Goal: Task Accomplishment & Management: Manage account settings

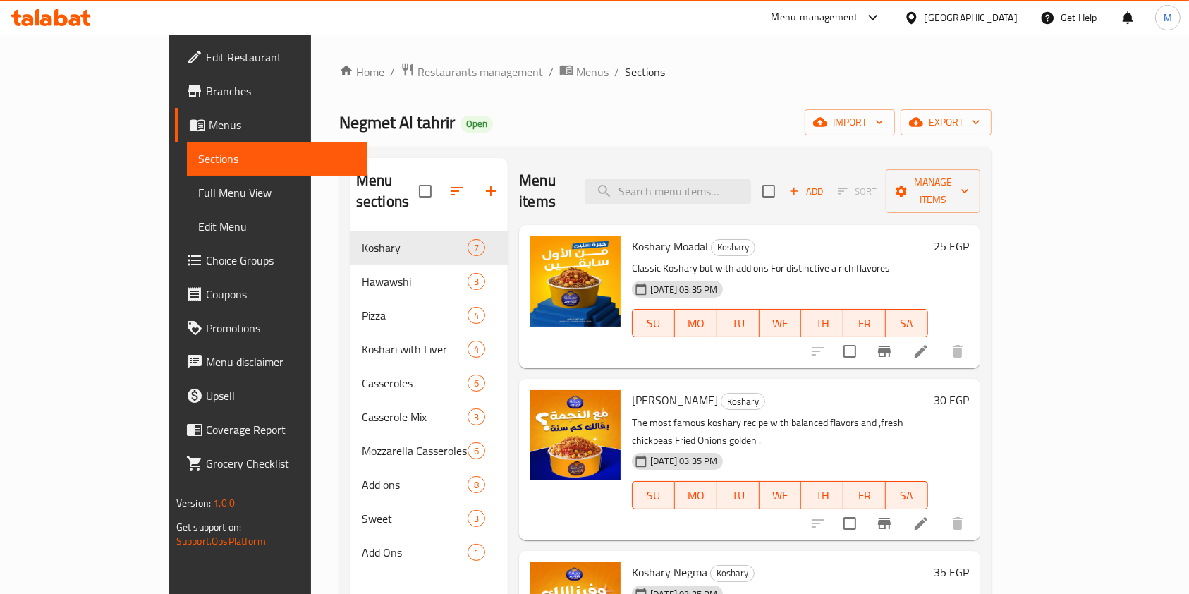
scroll to position [188, 0]
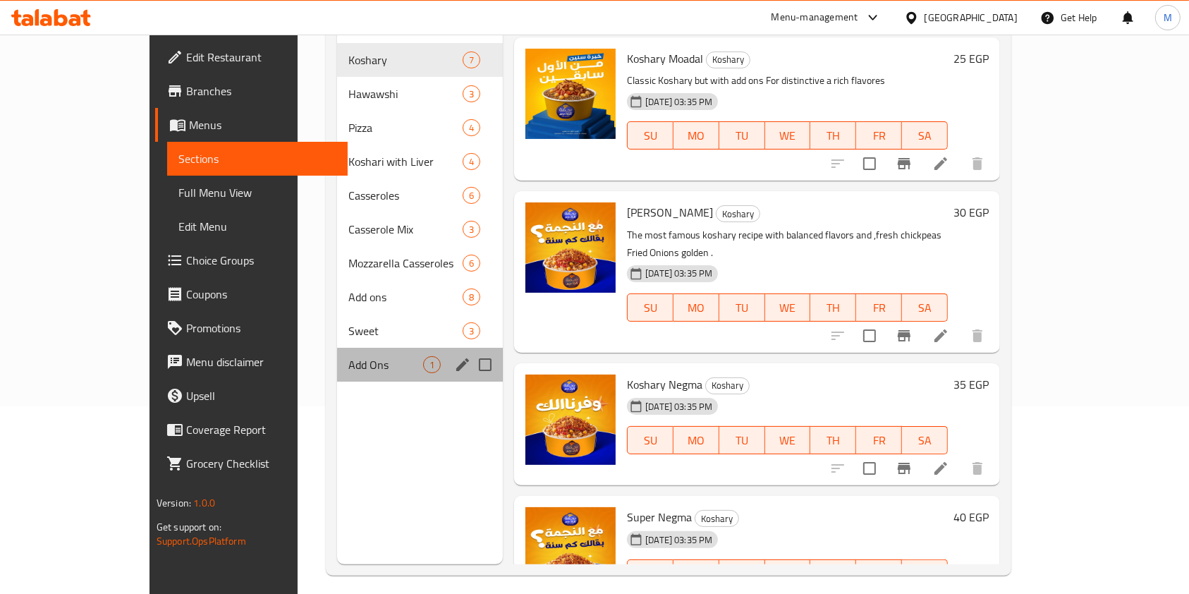
click at [337, 348] on div "Add Ons 1" at bounding box center [420, 365] width 166 height 34
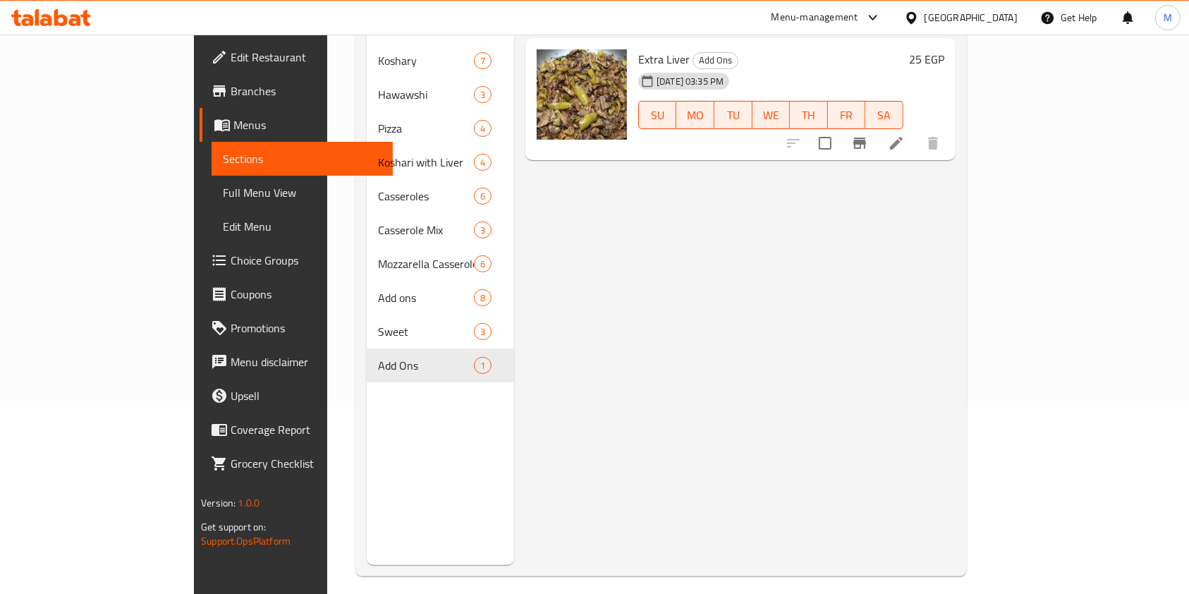
scroll to position [188, 0]
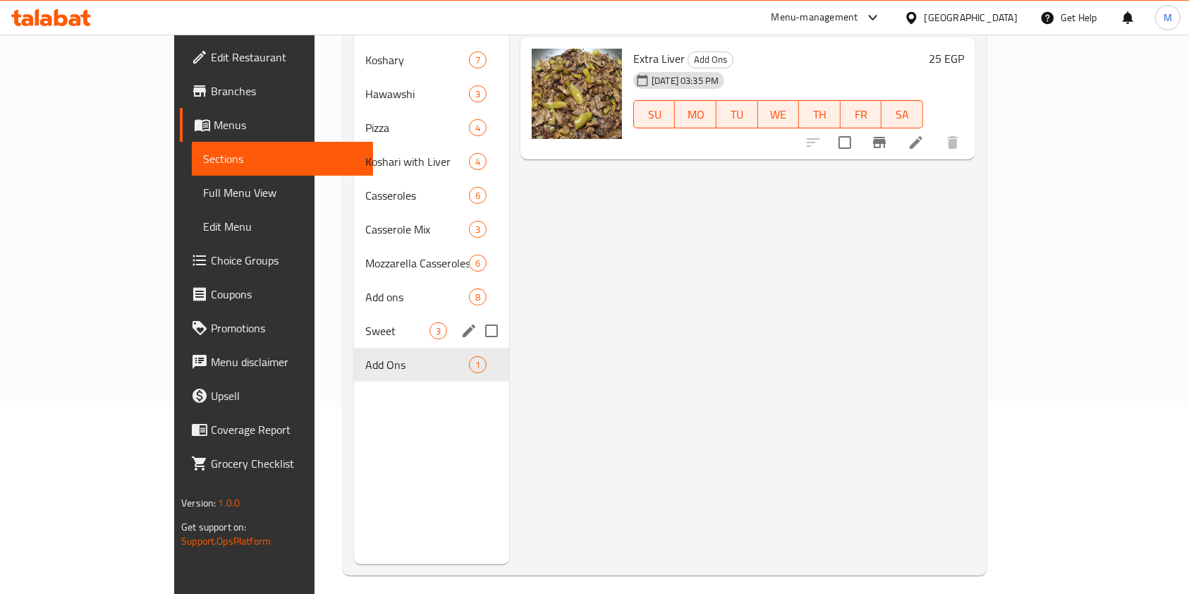
click at [365, 322] on span "Sweet" at bounding box center [397, 330] width 64 height 17
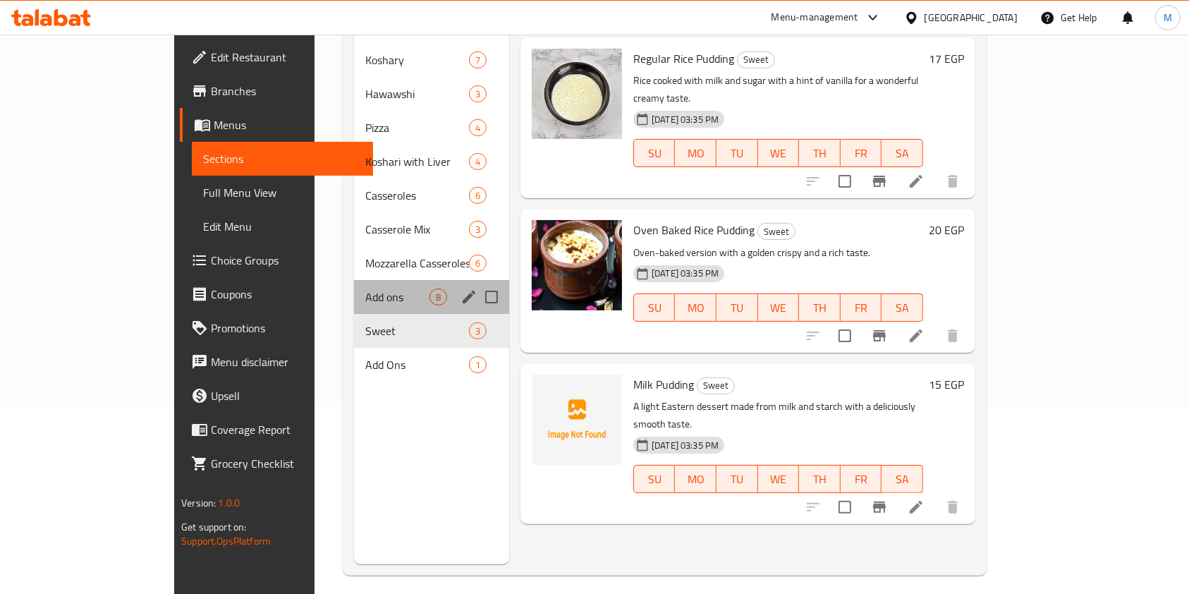
click at [354, 280] on div "Add ons 8" at bounding box center [431, 297] width 155 height 34
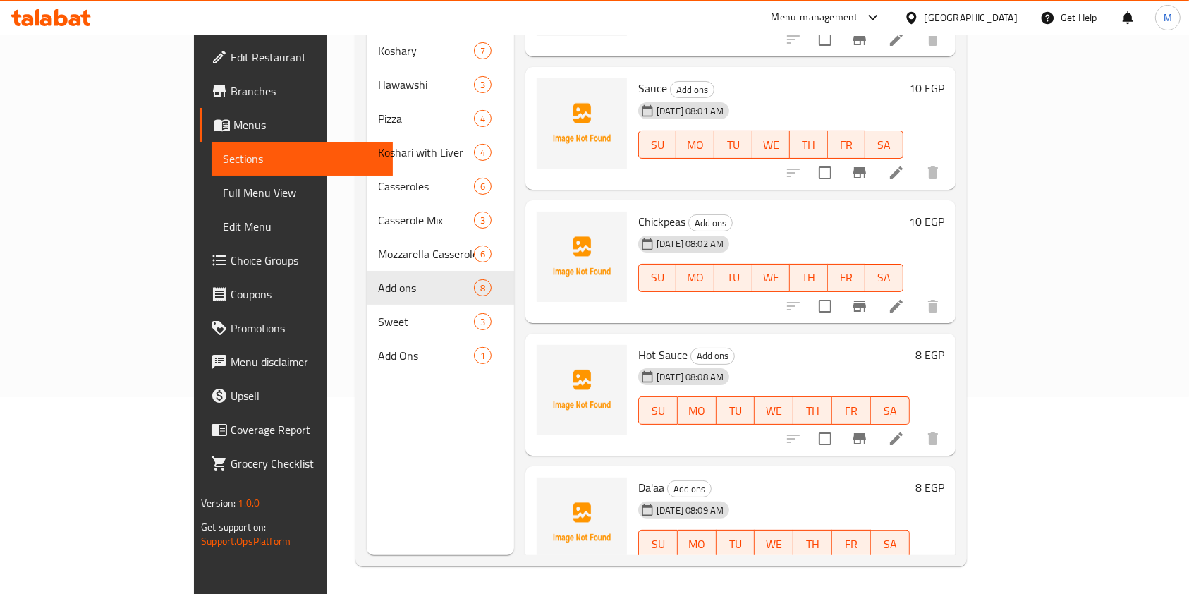
scroll to position [197, 0]
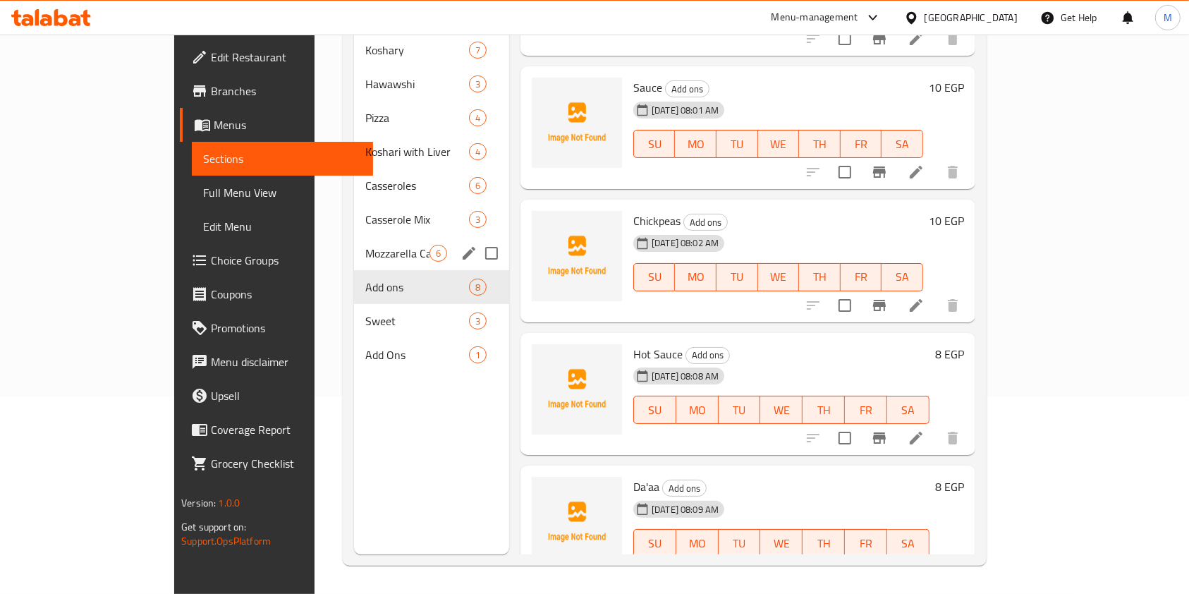
click at [354, 245] on div "Mozzarella Casseroles 6" at bounding box center [431, 253] width 155 height 34
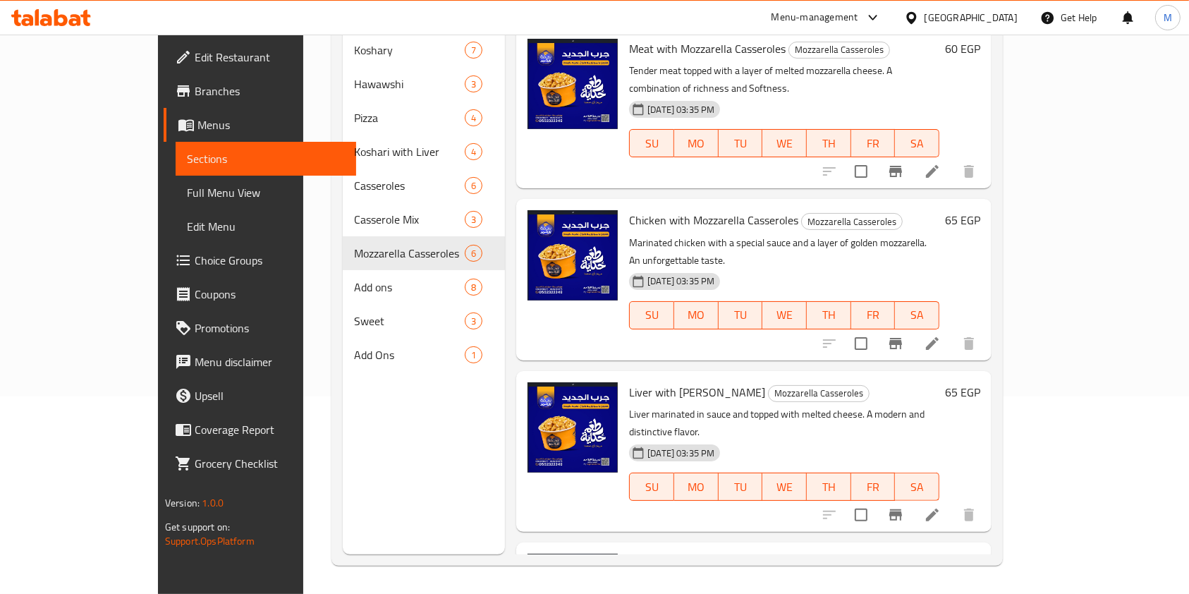
scroll to position [103, 0]
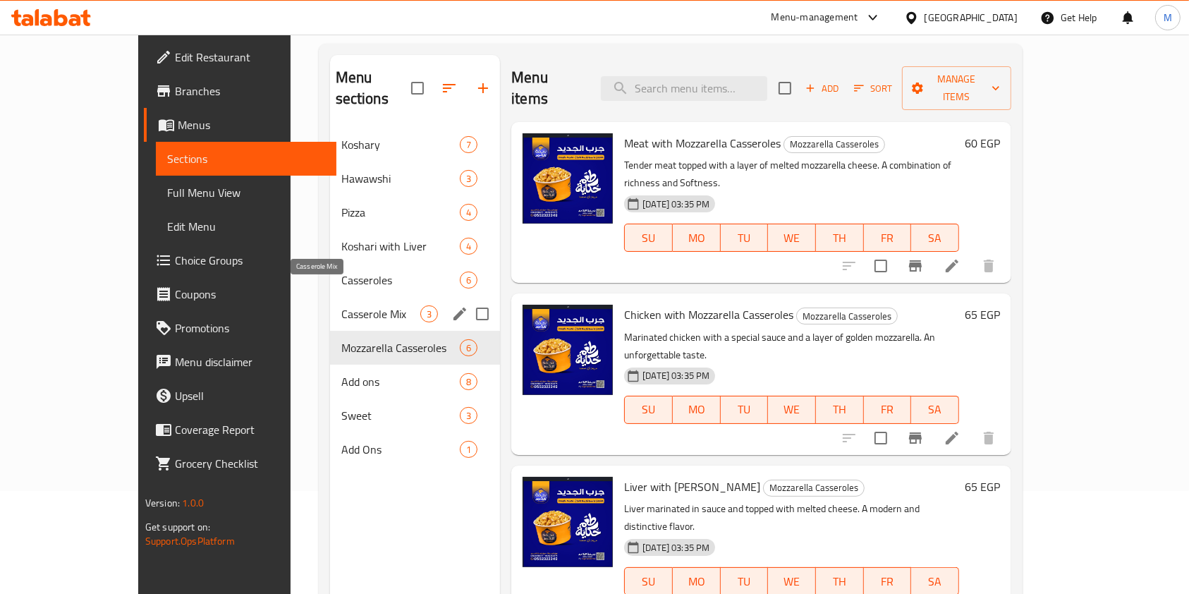
click at [341, 305] on span "Casserole Mix" at bounding box center [380, 313] width 79 height 17
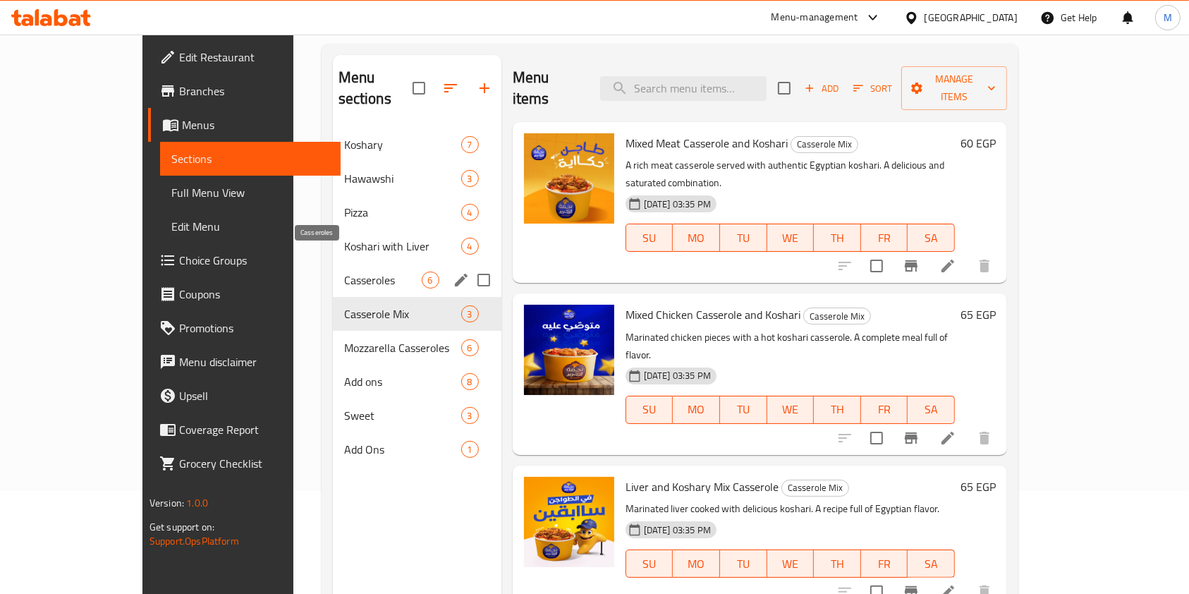
click at [344, 271] on span "Casseroles" at bounding box center [383, 279] width 78 height 17
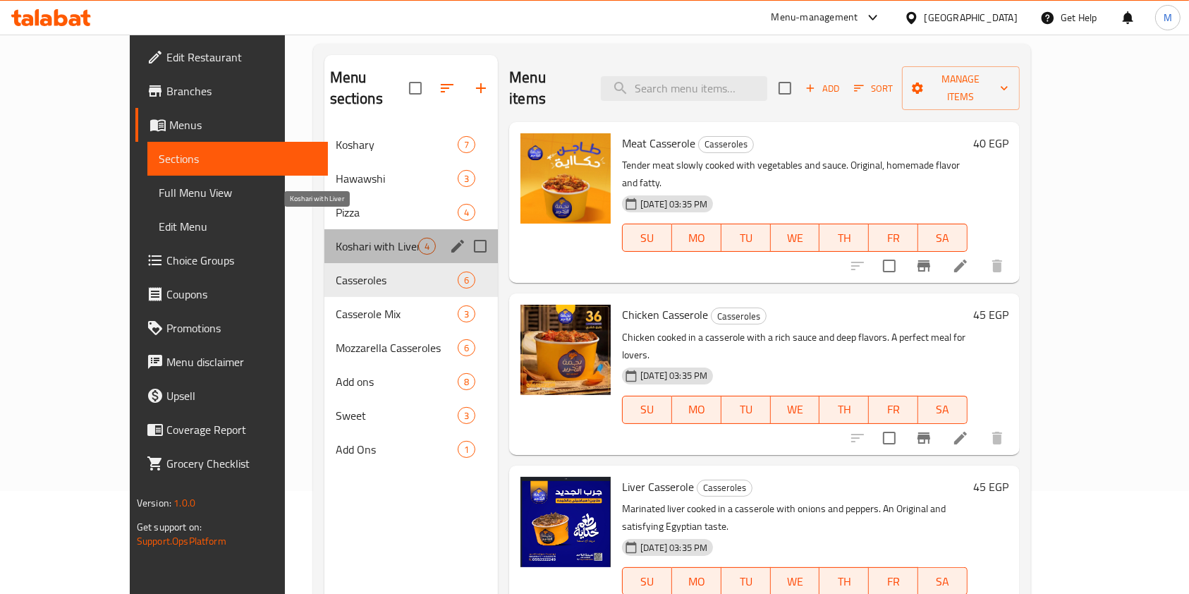
click at [336, 238] on span "Koshari with Liver" at bounding box center [377, 246] width 82 height 17
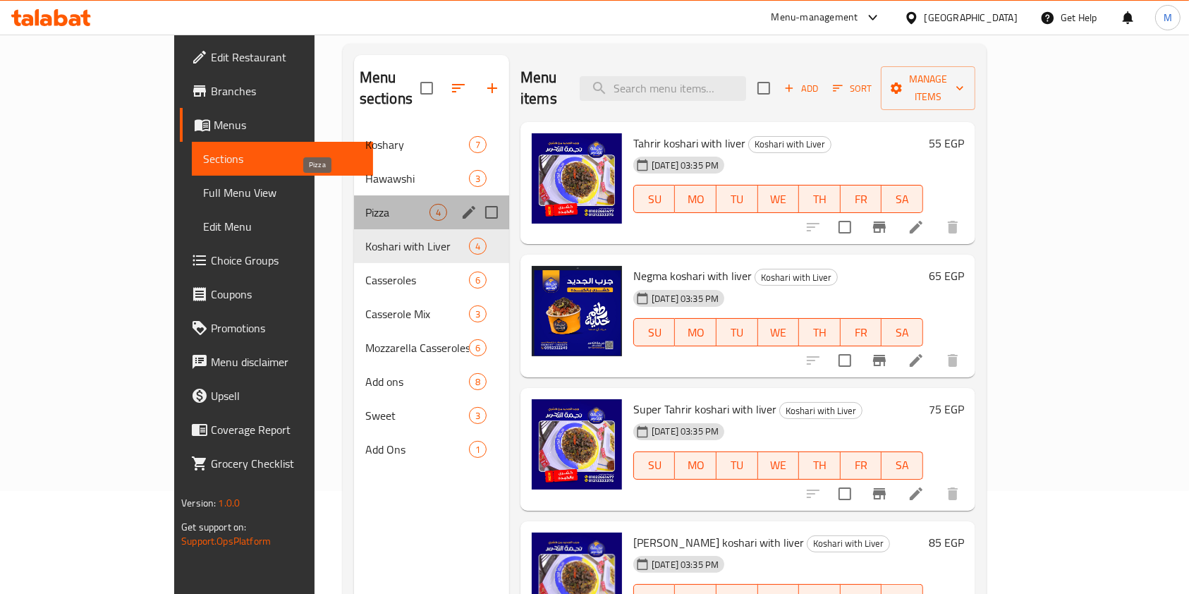
click at [365, 204] on span "Pizza" at bounding box center [397, 212] width 64 height 17
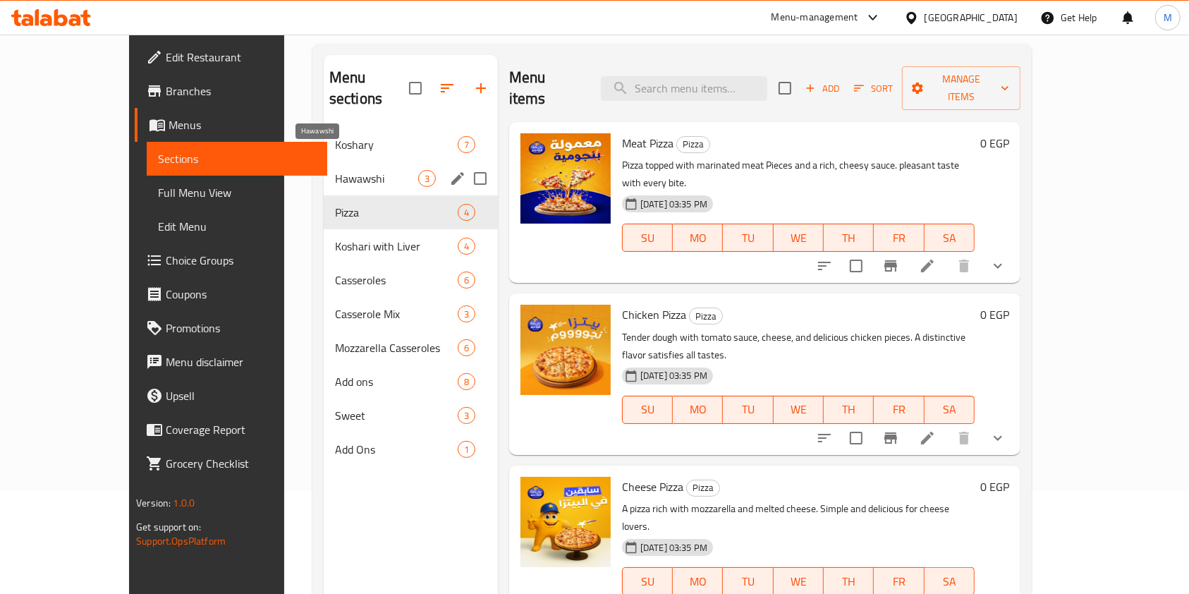
click at [335, 170] on span "Hawawshi" at bounding box center [376, 178] width 83 height 17
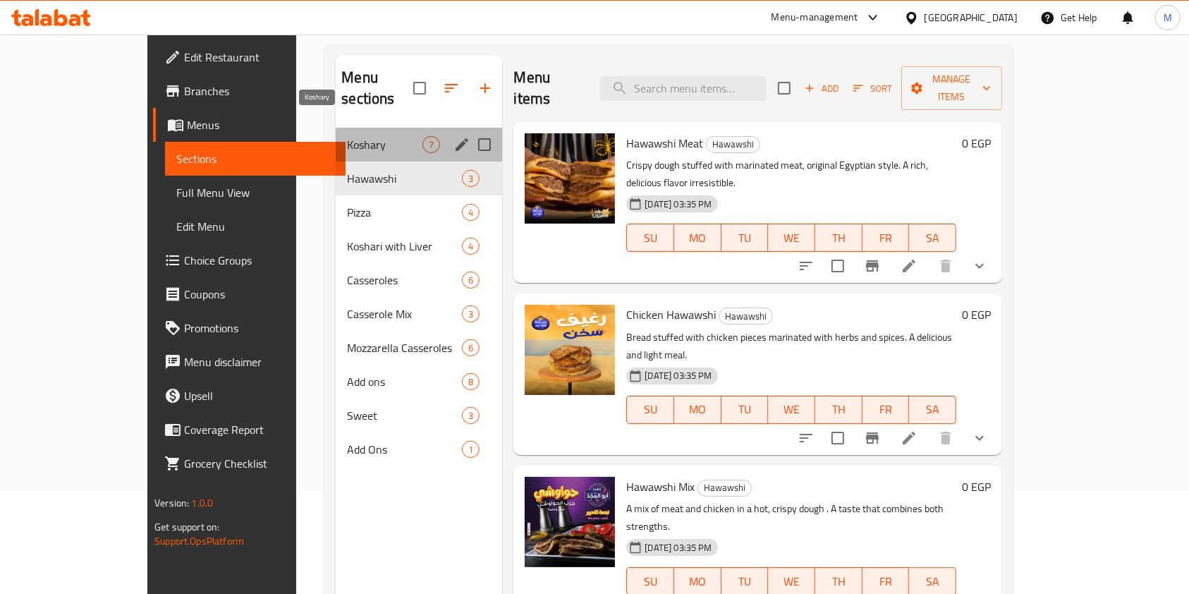
click at [347, 136] on span "Koshary" at bounding box center [384, 144] width 75 height 17
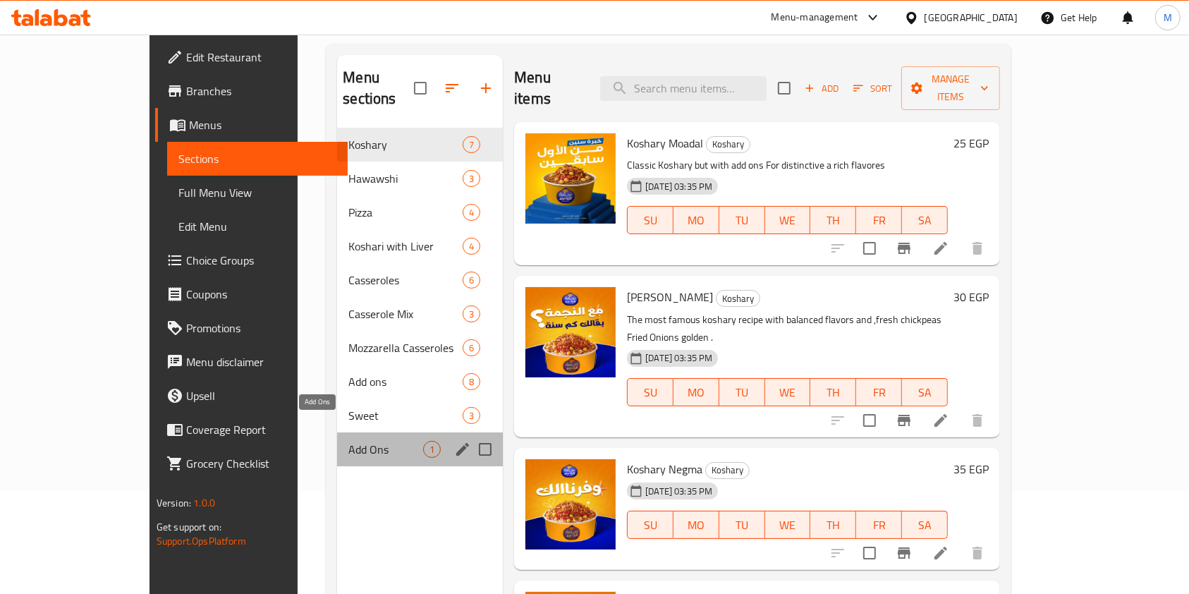
click at [371, 441] on span "Add Ons" at bounding box center [385, 449] width 75 height 17
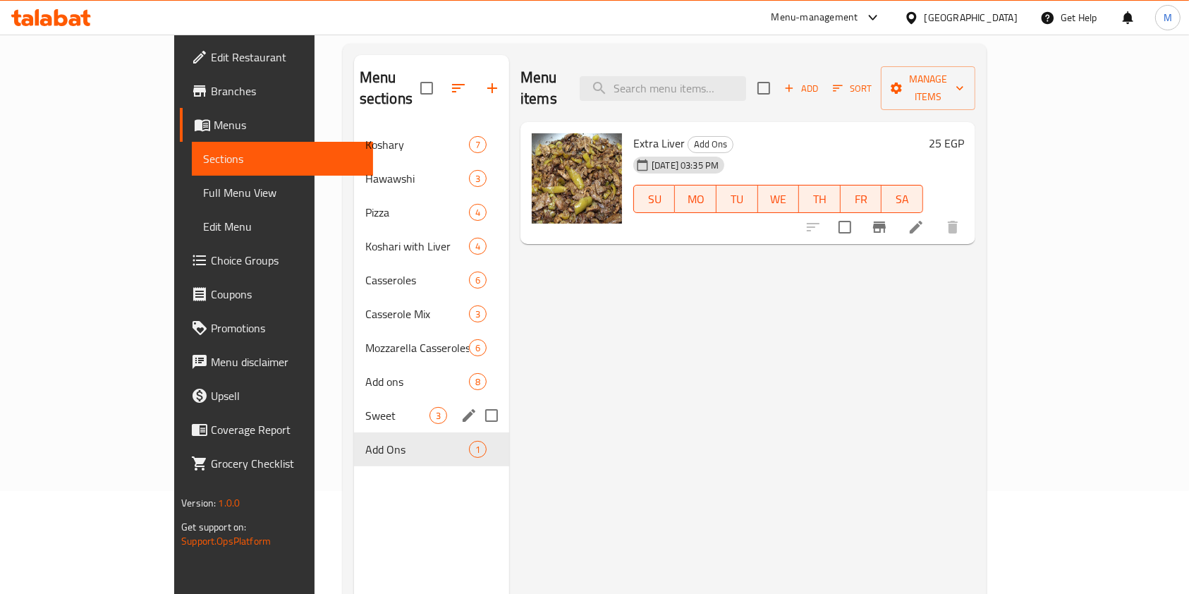
click at [354, 407] on div "Sweet 3" at bounding box center [431, 415] width 155 height 34
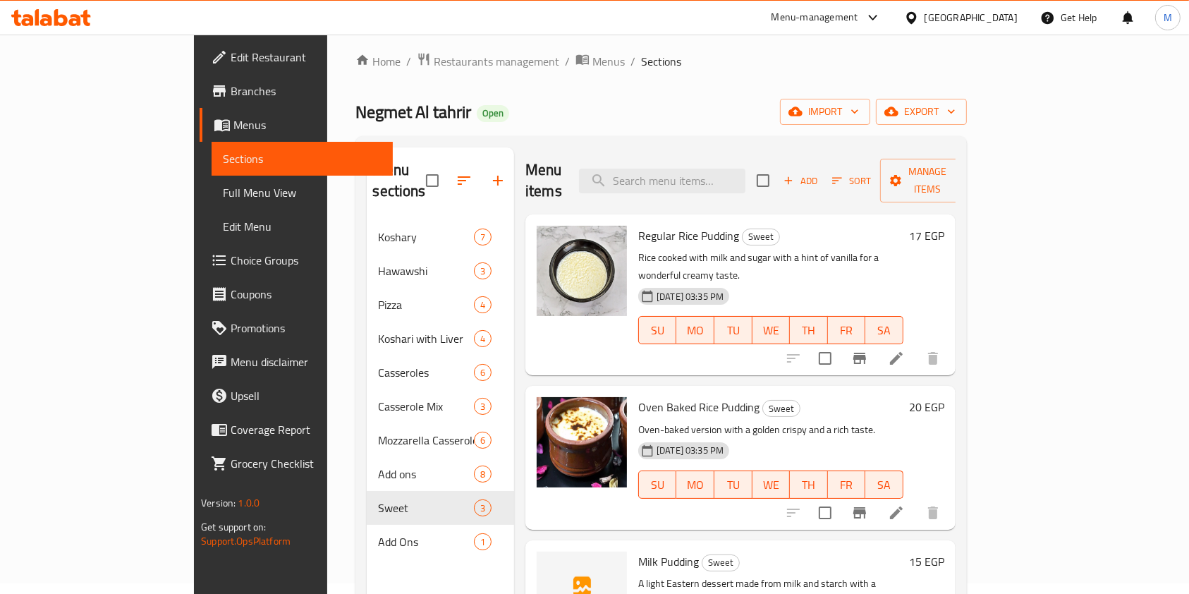
scroll to position [9, 0]
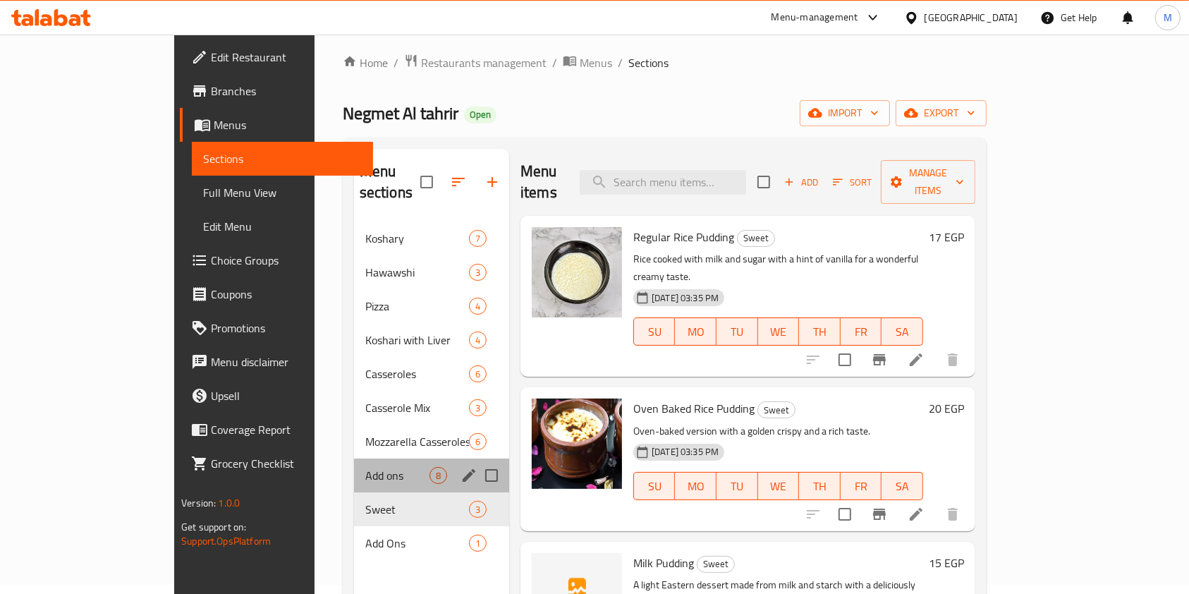
click at [354, 465] on div "Add ons 8" at bounding box center [431, 475] width 155 height 34
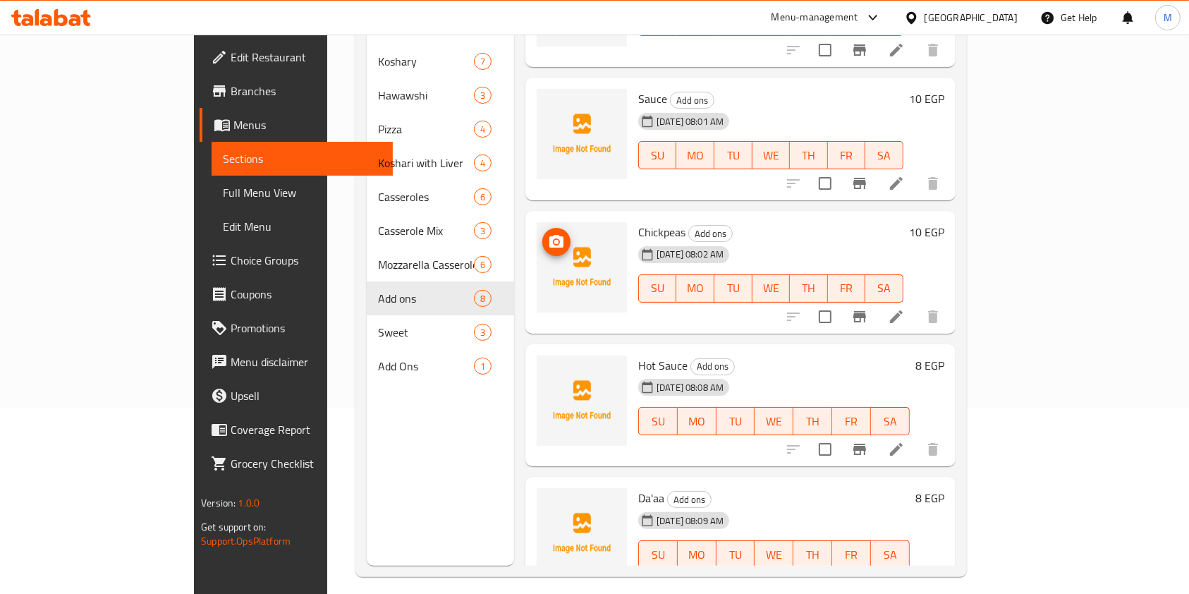
scroll to position [197, 0]
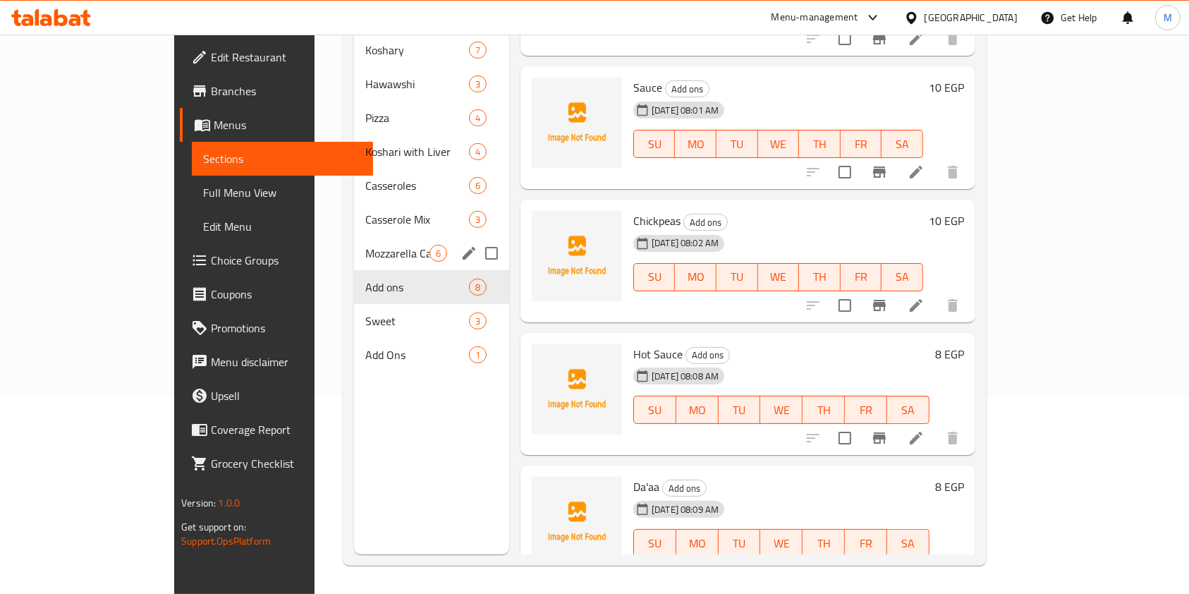
click at [354, 243] on div "Mozzarella Casseroles 6" at bounding box center [431, 253] width 155 height 34
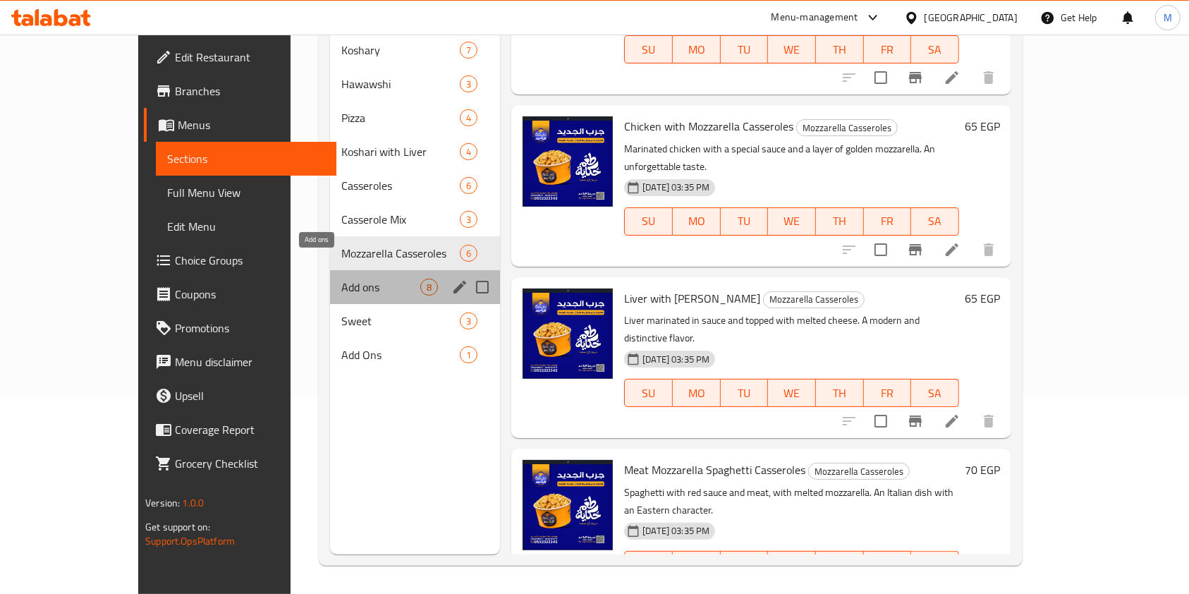
click at [341, 278] on span "Add ons" at bounding box center [380, 286] width 79 height 17
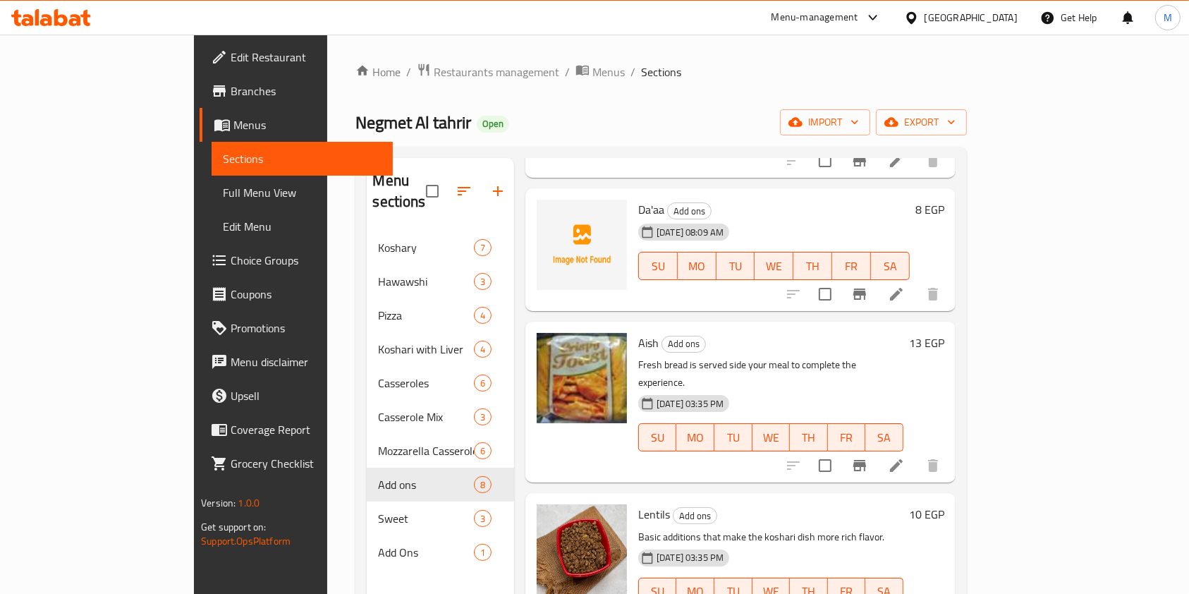
click at [200, 66] on link "Edit Restaurant" at bounding box center [296, 57] width 193 height 34
